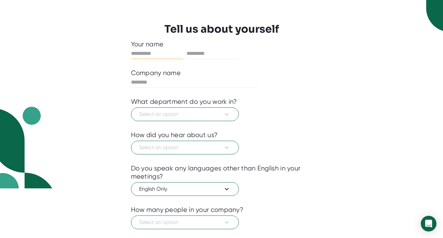
scroll to position [87, 0]
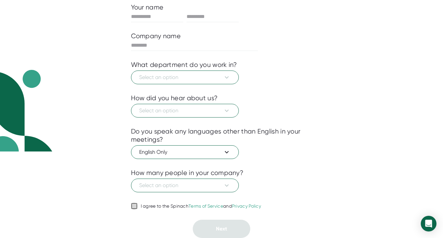
click at [134, 208] on input "I agree to the Spinach Terms of Service and Privacy Policy" at bounding box center [134, 206] width 7 height 8
checkbox input "true"
click at [170, 185] on span "Select an option" at bounding box center [185, 186] width 92 height 8
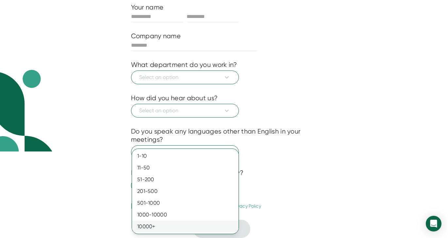
click at [173, 224] on div "10000+" at bounding box center [185, 227] width 107 height 12
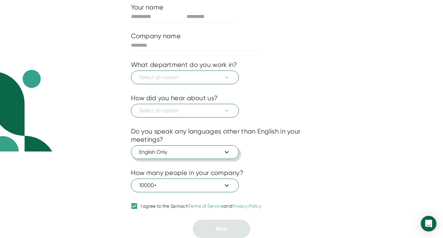
click at [197, 146] on button "English Only" at bounding box center [185, 152] width 108 height 14
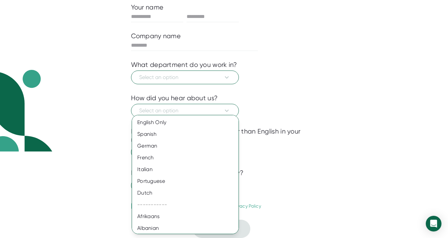
click at [303, 145] on div at bounding box center [224, 119] width 448 height 238
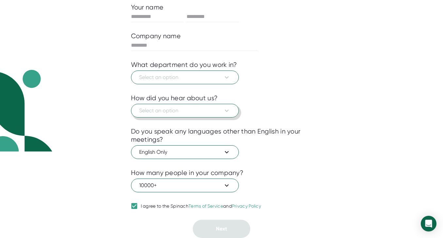
click at [220, 112] on span "Select an option" at bounding box center [185, 111] width 92 height 8
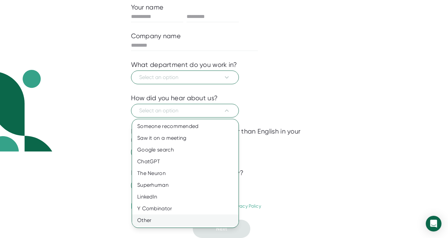
click at [174, 220] on div "Other" at bounding box center [185, 221] width 107 height 12
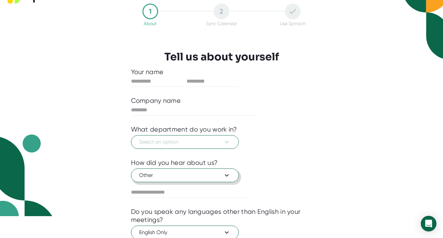
scroll to position [0, 0]
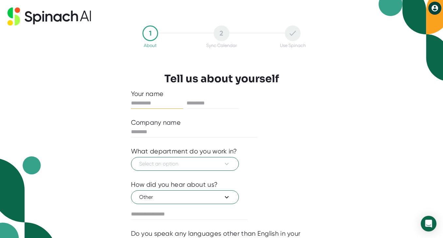
click at [147, 102] on input "text" at bounding box center [157, 103] width 52 height 10
type input "***"
type input "*******"
click at [184, 163] on span "Select an option" at bounding box center [185, 164] width 92 height 8
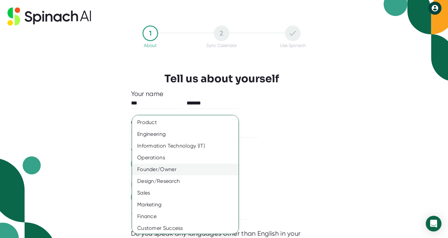
click at [185, 168] on div "Founder/Owner" at bounding box center [187, 170] width 111 height 12
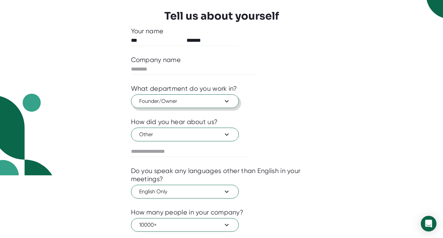
scroll to position [87, 0]
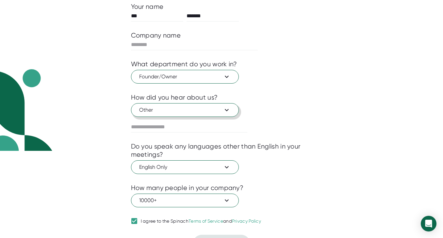
click at [191, 110] on span "Other" at bounding box center [185, 110] width 92 height 8
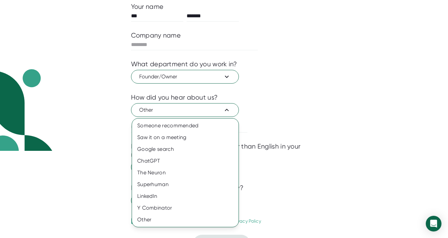
click at [299, 122] on div at bounding box center [224, 119] width 448 height 238
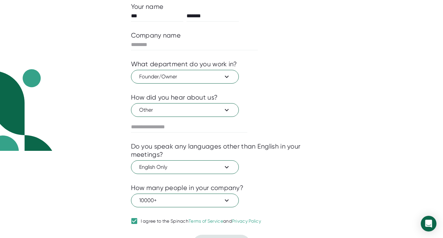
drag, startPoint x: 293, startPoint y: 107, endPoint x: 296, endPoint y: 109, distance: 3.7
click at [295, 108] on div "Other" at bounding box center [221, 109] width 181 height 15
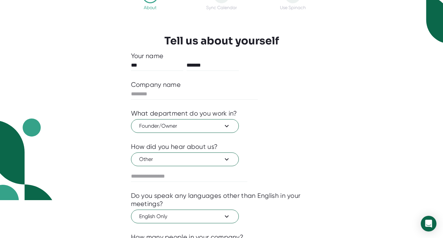
scroll to position [15, 0]
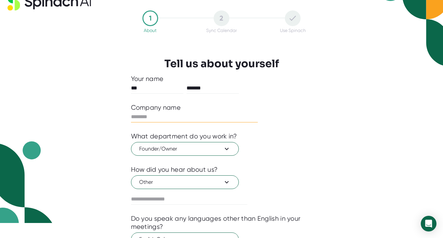
click at [200, 114] on input "text" at bounding box center [194, 117] width 127 height 10
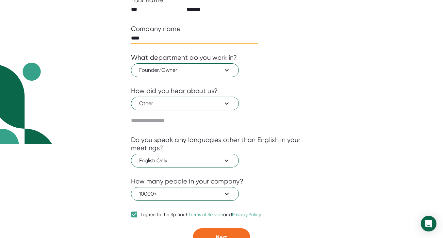
scroll to position [102, 0]
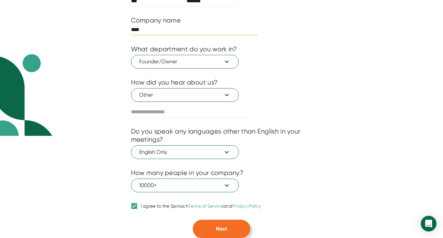
type input "****"
click at [228, 227] on button "Next" at bounding box center [222, 229] width 58 height 18
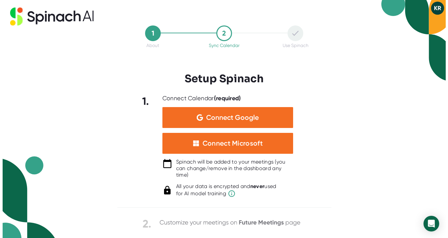
scroll to position [0, 0]
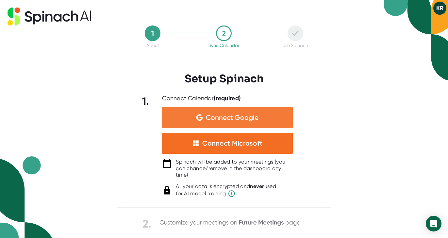
click at [233, 117] on span "Connect Google" at bounding box center [232, 117] width 53 height 7
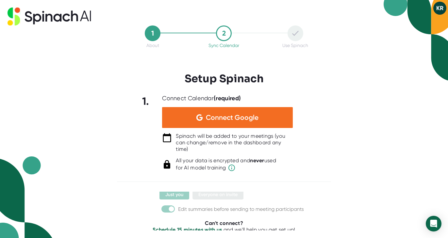
scroll to position [112, 0]
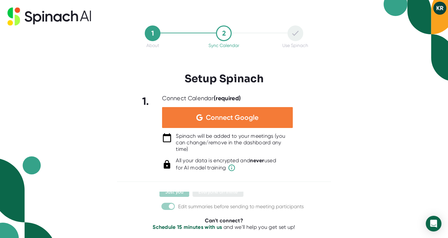
click at [243, 118] on span "Connect Google" at bounding box center [232, 117] width 53 height 7
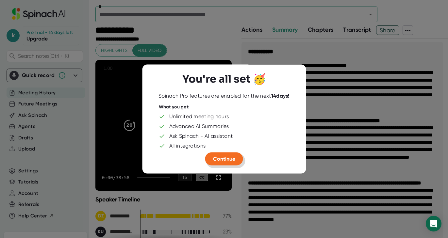
click at [229, 159] on span "Continue" at bounding box center [224, 159] width 22 height 6
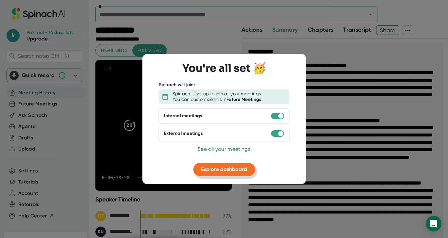
click at [247, 171] on span "Explore dashboard" at bounding box center [224, 169] width 46 height 6
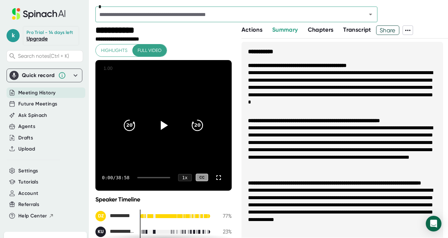
click at [407, 30] on icon at bounding box center [408, 30] width 8 height 8
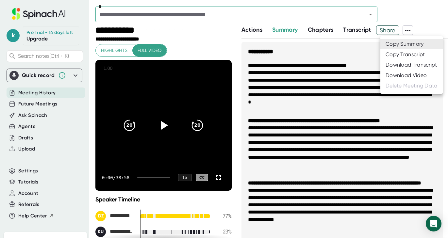
click at [421, 63] on div "Download Transcript" at bounding box center [412, 65] width 52 height 7
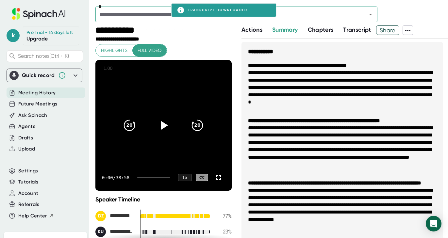
click at [410, 30] on icon at bounding box center [407, 30] width 5 height 1
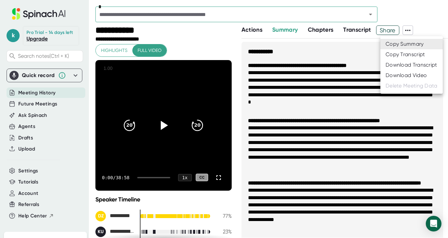
click at [408, 77] on div "Download Video" at bounding box center [406, 75] width 41 height 7
